Goal: Task Accomplishment & Management: Manage account settings

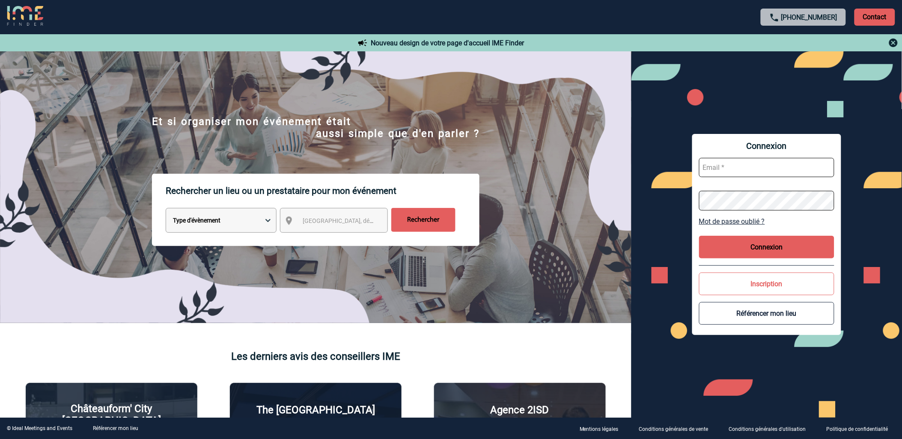
type input "cmercier@ime-groupe.com"
click at [770, 247] on button "Connexion" at bounding box center [766, 247] width 135 height 23
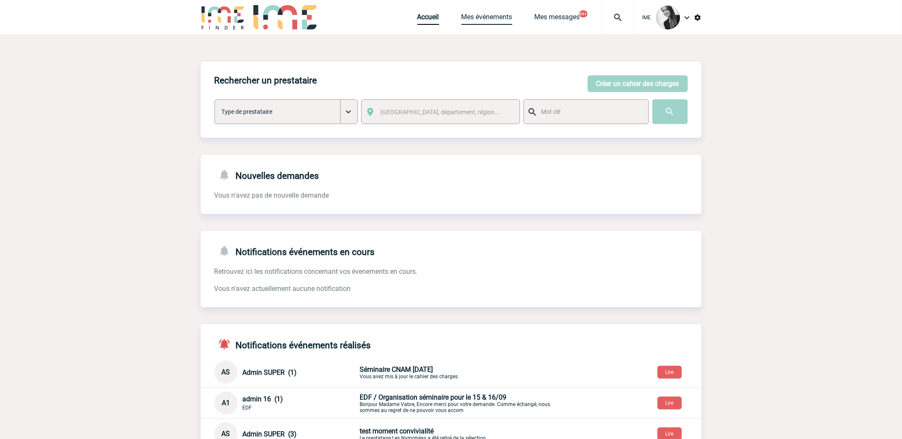
click at [488, 17] on link "Mes événements" at bounding box center [487, 19] width 51 height 12
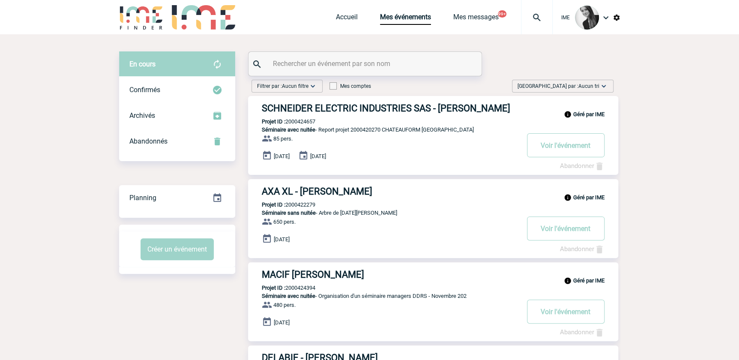
click at [589, 87] on span "Aucun tri" at bounding box center [588, 86] width 21 height 6
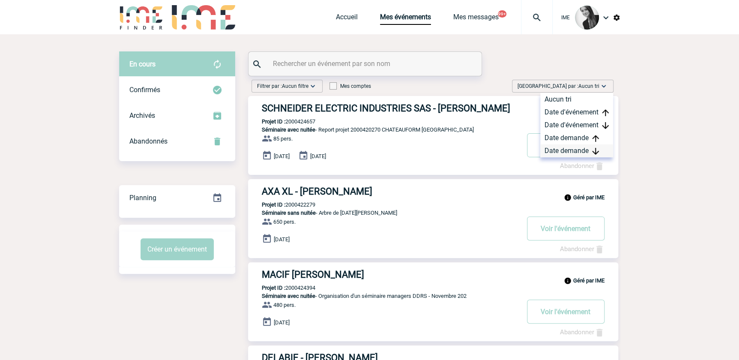
click at [573, 147] on div "Date demande" at bounding box center [576, 150] width 73 height 13
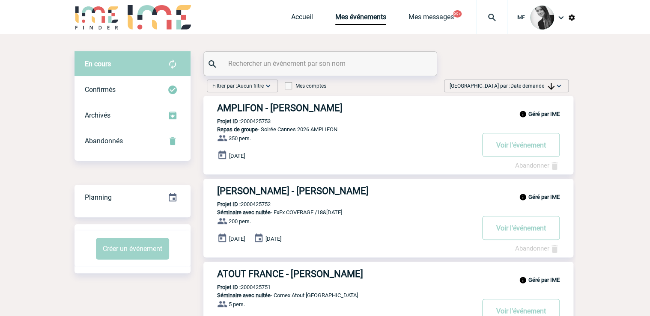
drag, startPoint x: 549, startPoint y: 86, endPoint x: 549, endPoint y: 91, distance: 5.6
click at [549, 86] on img at bounding box center [551, 86] width 7 height 7
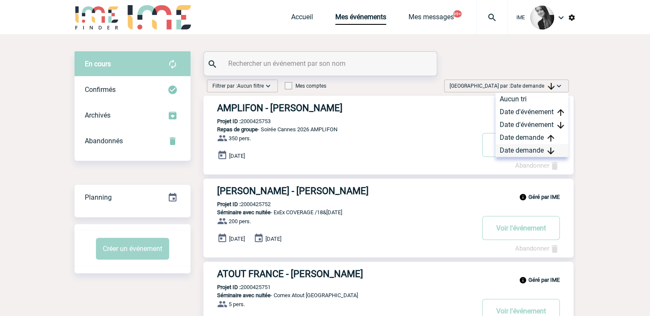
click at [536, 151] on div "Date demande" at bounding box center [531, 150] width 73 height 13
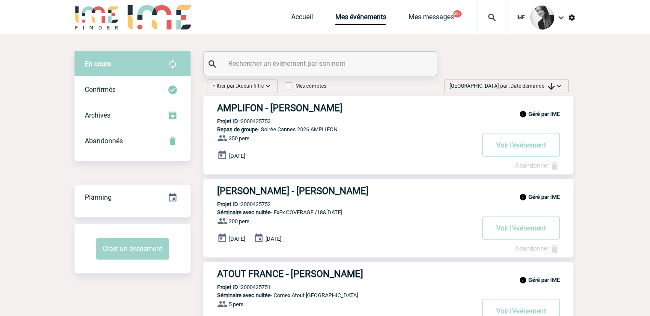
click at [548, 86] on img at bounding box center [551, 86] width 7 height 7
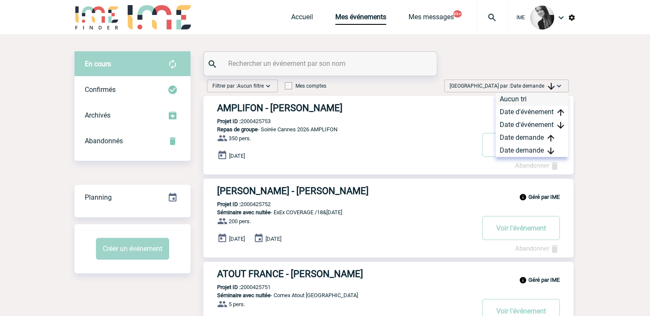
drag, startPoint x: 518, startPoint y: 152, endPoint x: 565, endPoint y: 93, distance: 76.2
click at [519, 149] on div "Date demande" at bounding box center [531, 150] width 73 height 13
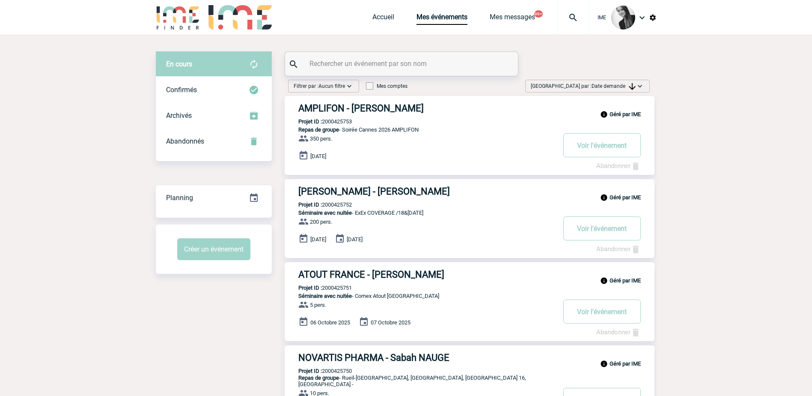
drag, startPoint x: 636, startPoint y: 80, endPoint x: 635, endPoint y: 93, distance: 12.4
click at [636, 81] on div "Trier par : Date demande Aucun tri Date d'événement Date d'événement Date deman…" at bounding box center [587, 86] width 125 height 13
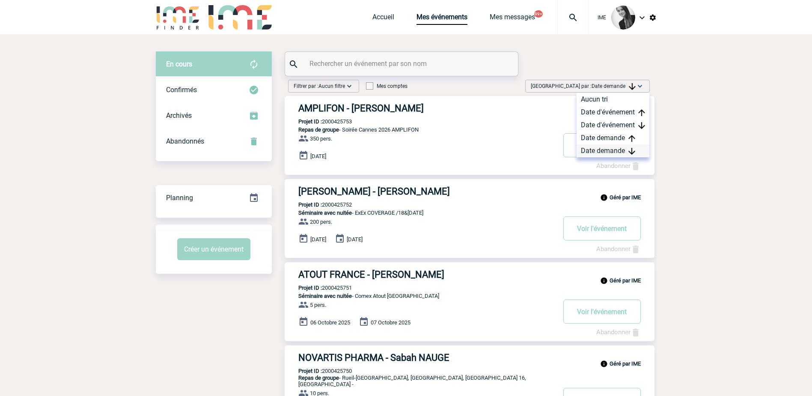
click at [618, 151] on div "Date demande" at bounding box center [613, 150] width 73 height 13
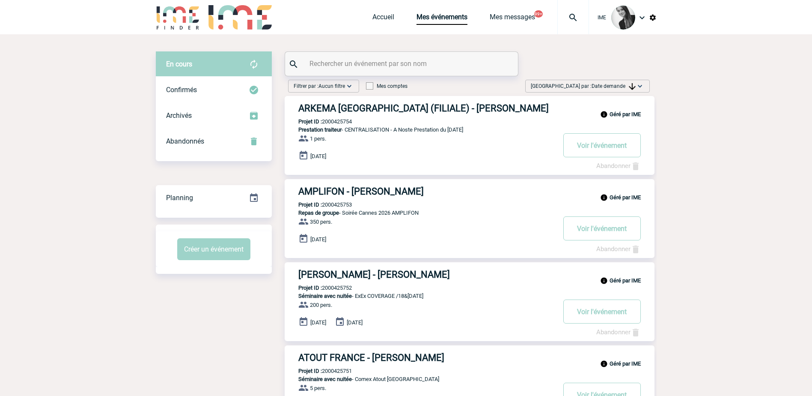
click at [615, 86] on span "Date demande" at bounding box center [614, 86] width 44 height 6
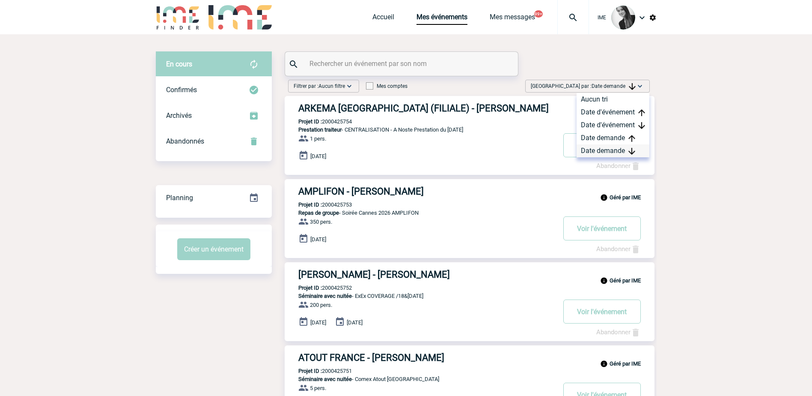
click at [626, 146] on div "Date demande" at bounding box center [613, 150] width 73 height 13
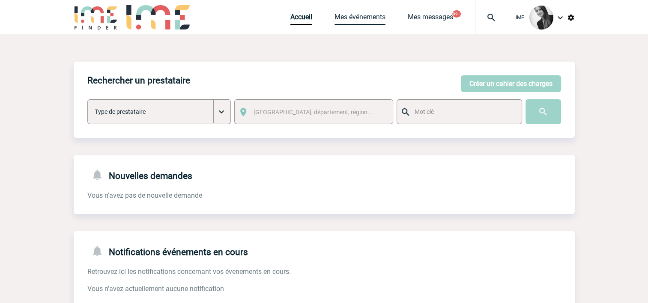
click at [352, 23] on link "Mes événements" at bounding box center [359, 19] width 51 height 12
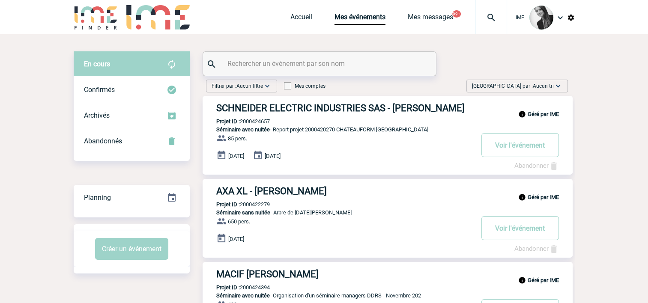
click at [540, 87] on span "Aucun tri" at bounding box center [543, 86] width 21 height 6
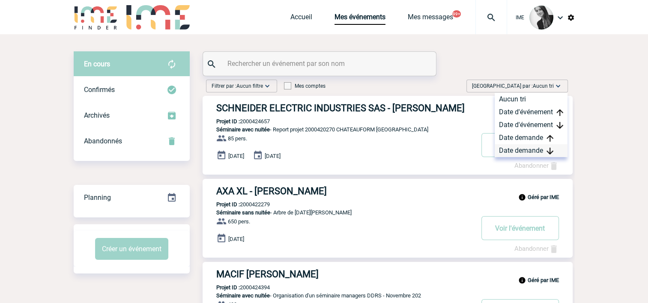
click at [527, 152] on div "Date demande" at bounding box center [530, 150] width 73 height 13
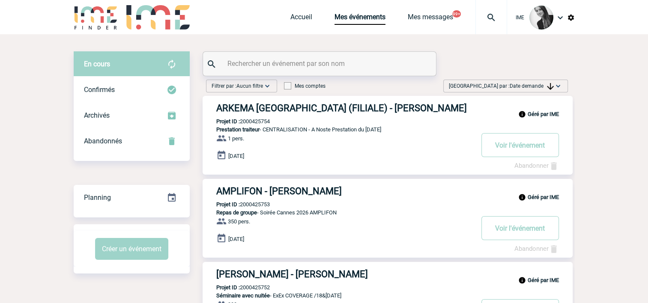
click at [291, 19] on link "Accueil" at bounding box center [301, 19] width 22 height 12
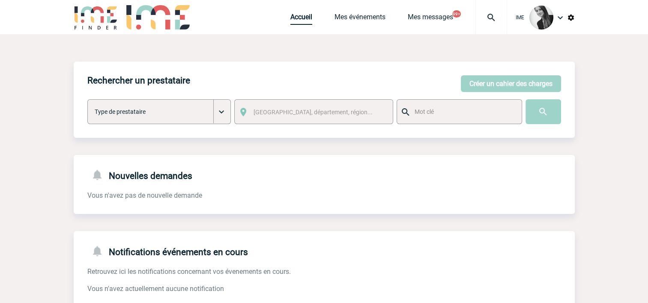
drag, startPoint x: 303, startPoint y: 19, endPoint x: 318, endPoint y: 23, distance: 15.5
click at [302, 19] on link "Accueil" at bounding box center [301, 19] width 22 height 12
click at [294, 20] on link "Accueil" at bounding box center [301, 19] width 22 height 12
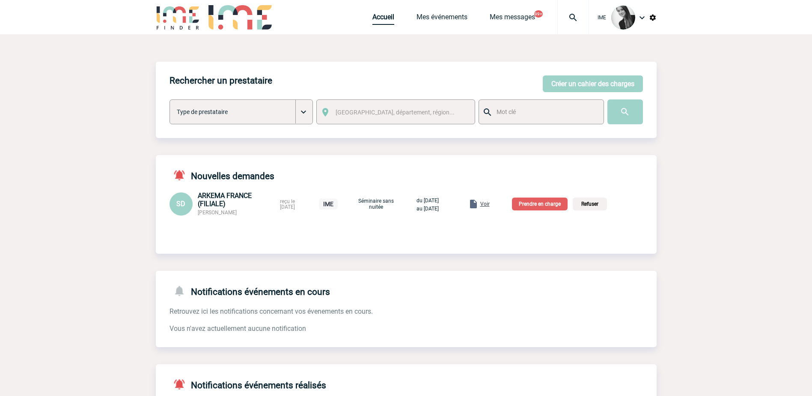
click at [384, 16] on link "Accueil" at bounding box center [383, 19] width 22 height 12
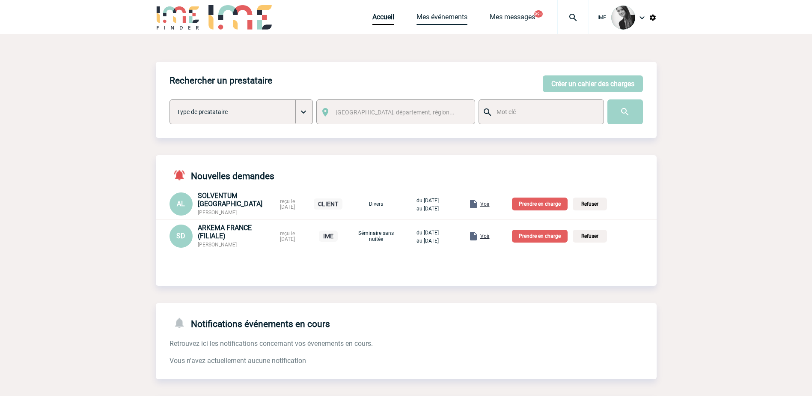
click at [451, 16] on link "Mes événements" at bounding box center [442, 19] width 51 height 12
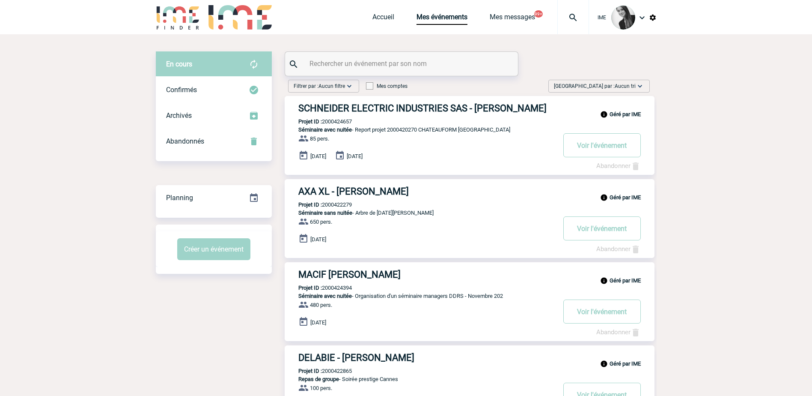
drag, startPoint x: 624, startPoint y: 83, endPoint x: 622, endPoint y: 87, distance: 5.0
click at [622, 85] on span "Aucun tri" at bounding box center [625, 86] width 21 height 6
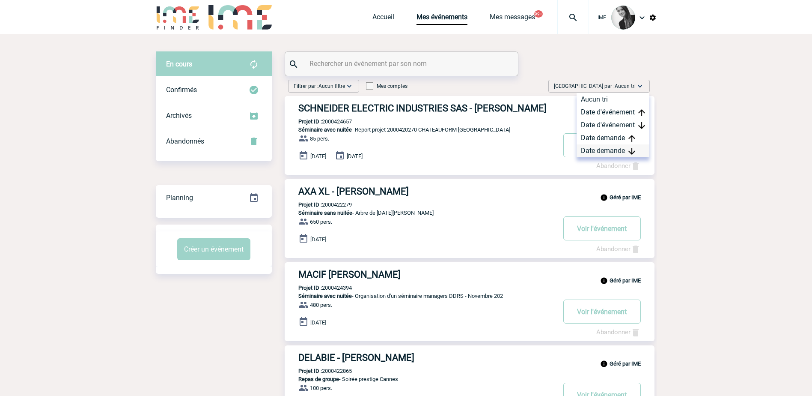
click at [607, 148] on div "Date demande" at bounding box center [613, 150] width 73 height 13
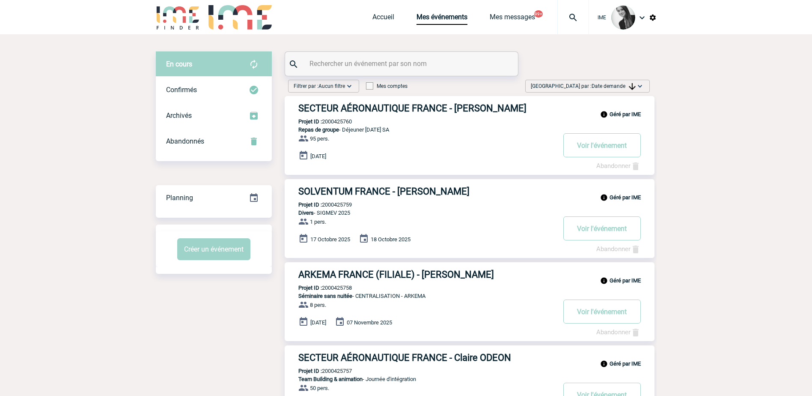
click at [636, 82] on img at bounding box center [640, 86] width 9 height 9
drag, startPoint x: 595, startPoint y: 152, endPoint x: 570, endPoint y: 165, distance: 28.2
click at [594, 152] on div "Date demande" at bounding box center [613, 150] width 73 height 13
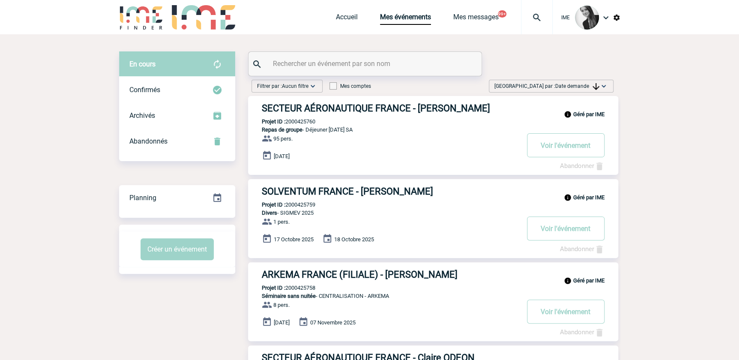
click at [595, 83] on img at bounding box center [595, 86] width 7 height 7
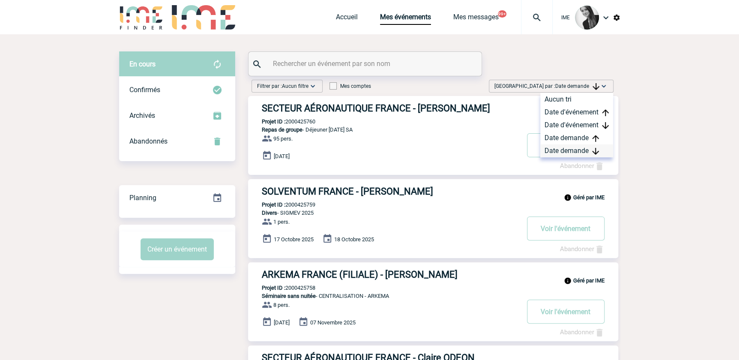
click at [570, 149] on div "Date demande" at bounding box center [576, 150] width 73 height 13
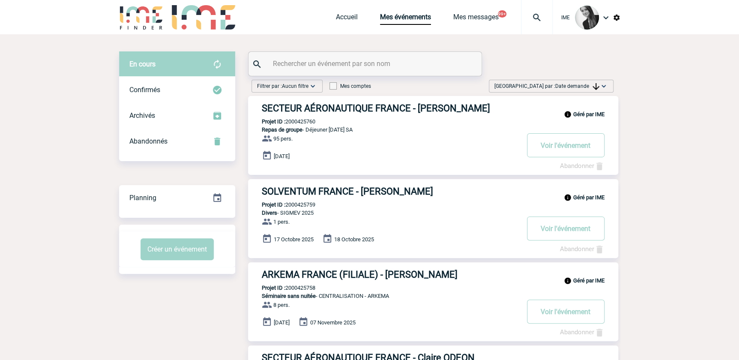
click at [572, 86] on span "Date demande" at bounding box center [577, 86] width 44 height 6
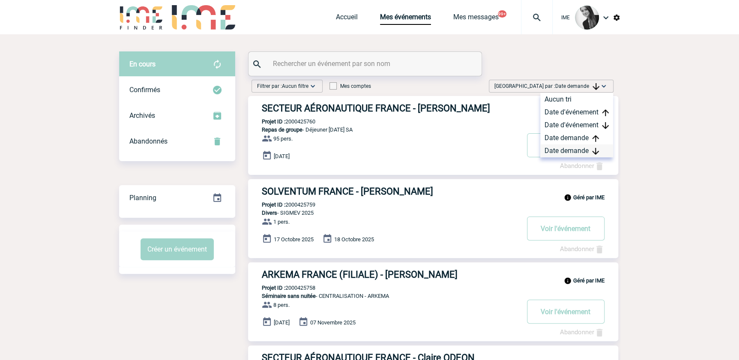
click at [578, 149] on div "Date demande" at bounding box center [576, 150] width 73 height 13
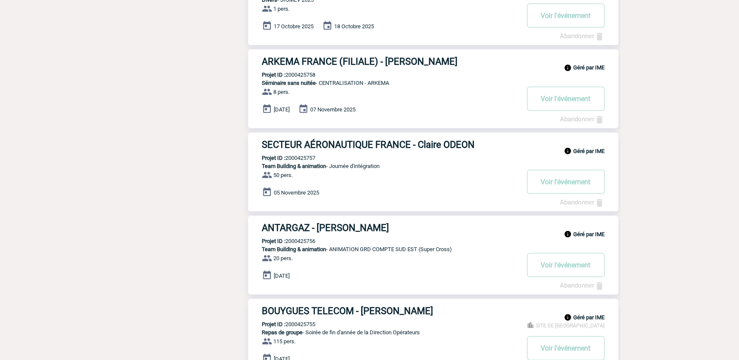
scroll to position [311, 0]
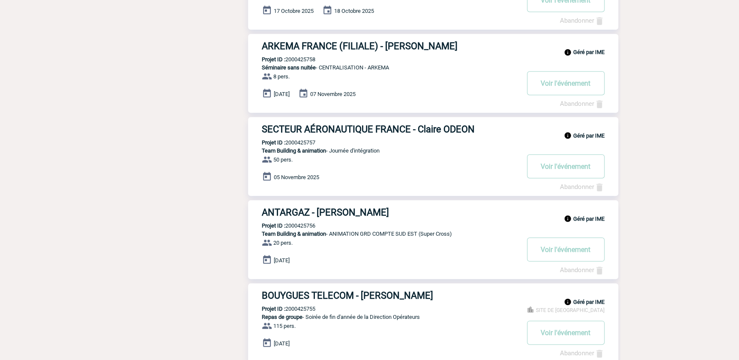
click at [227, 265] on div "Filtrer par : Aucun filtre Aucun filtre Prise de brief Recherche & Sélection Pr…" at bounding box center [369, 197] width 501 height 865
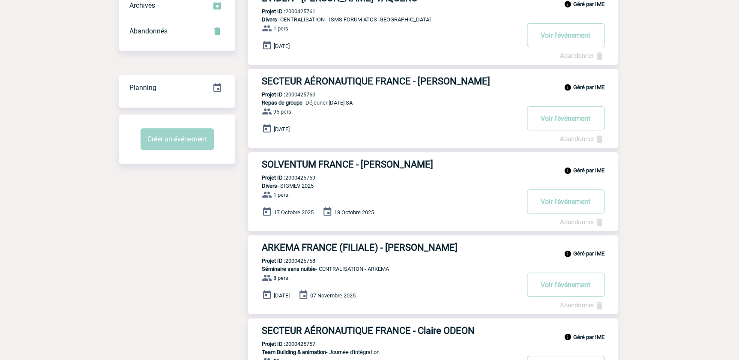
scroll to position [0, 0]
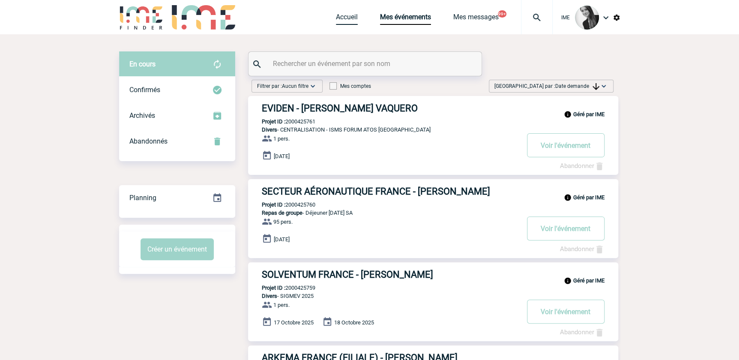
click at [338, 23] on link "Accueil" at bounding box center [347, 19] width 22 height 12
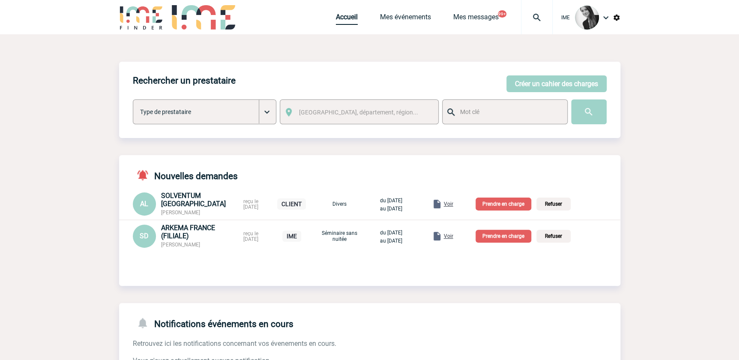
click at [350, 19] on link "Accueil" at bounding box center [347, 19] width 22 height 12
